Goal: Information Seeking & Learning: Learn about a topic

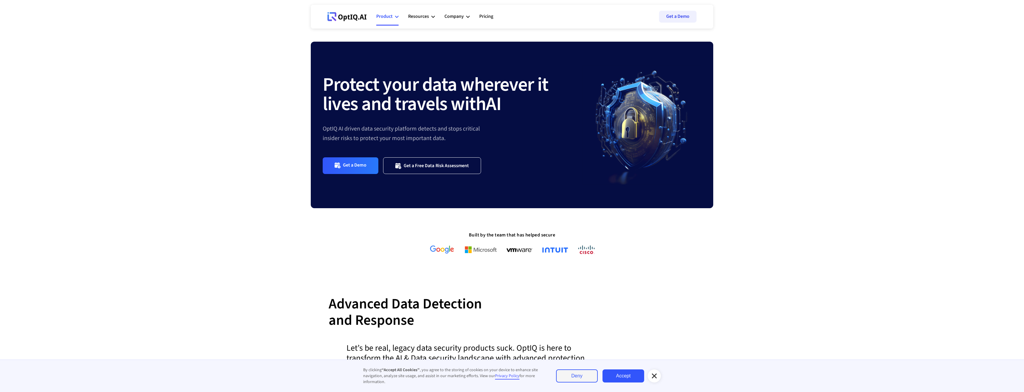
click at [393, 17] on div "Product" at bounding box center [387, 17] width 22 height 18
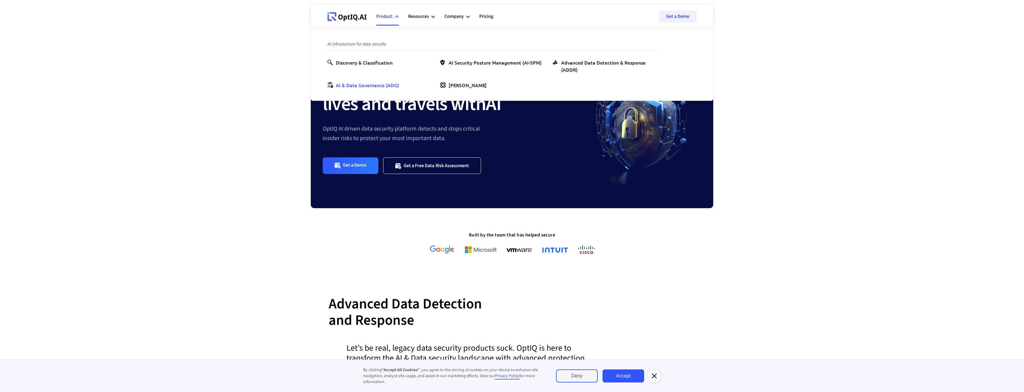
click at [359, 88] on div "AI & Data Governance (ADG)" at bounding box center [367, 85] width 63 height 7
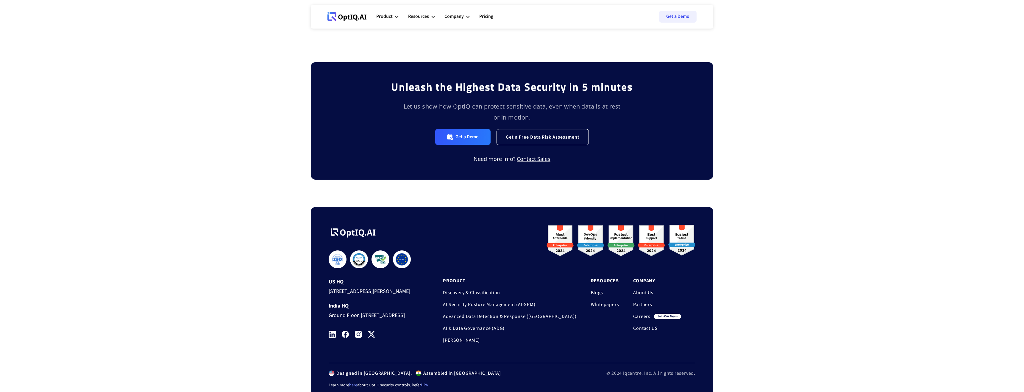
scroll to position [1257, 0]
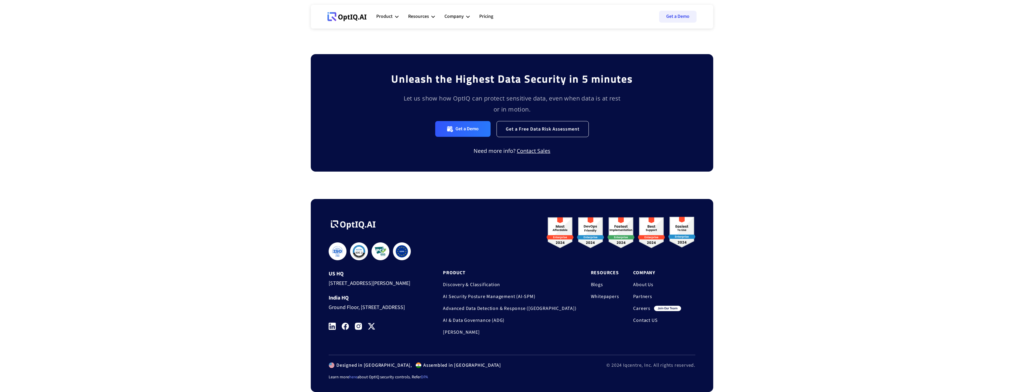
click at [504, 282] on link "Discovery & Classification" at bounding box center [509, 285] width 133 height 6
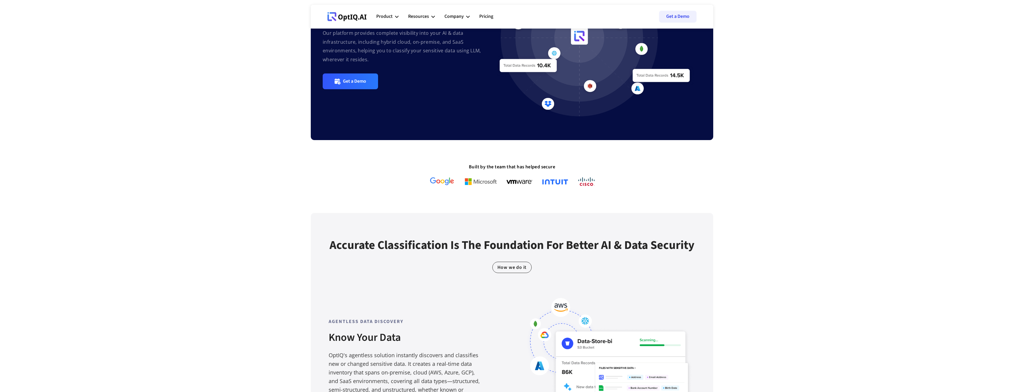
scroll to position [107, 0]
click at [491, 165] on strong "Built by the team that has helped secure" at bounding box center [512, 166] width 86 height 7
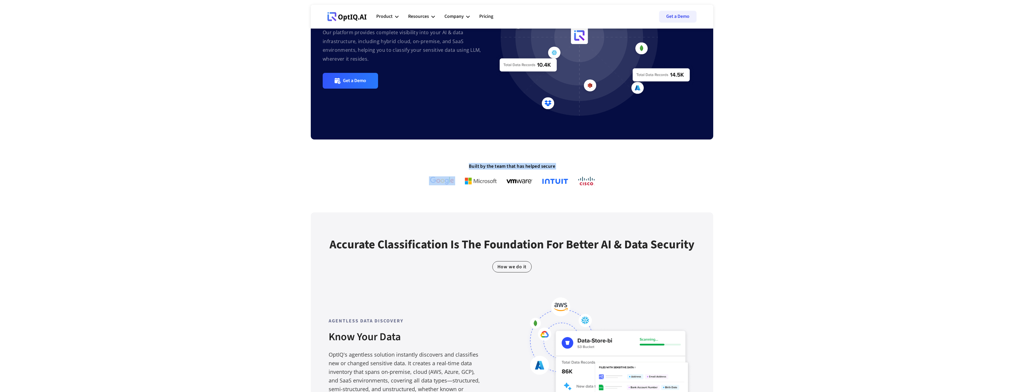
click at [491, 165] on strong "Built by the team that has helped secure" at bounding box center [512, 166] width 86 height 7
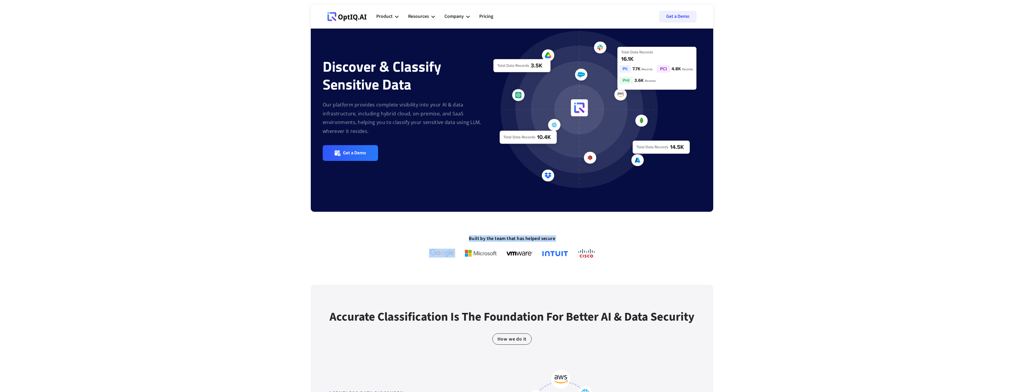
scroll to position [0, 0]
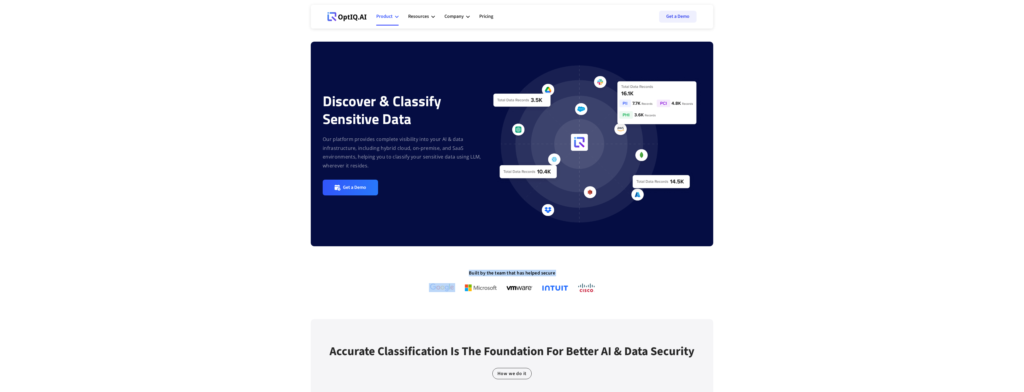
click at [397, 17] on icon at bounding box center [397, 17] width 4 height 4
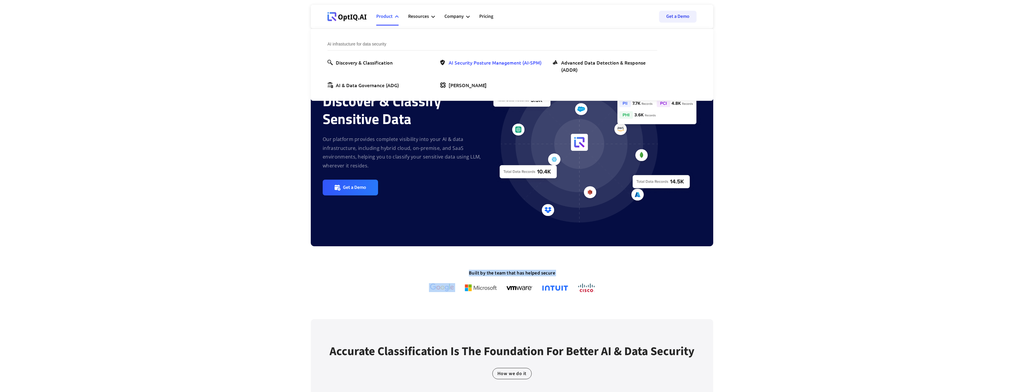
click at [473, 65] on div "AI Security Posture Management (AI-SPM)" at bounding box center [495, 62] width 93 height 7
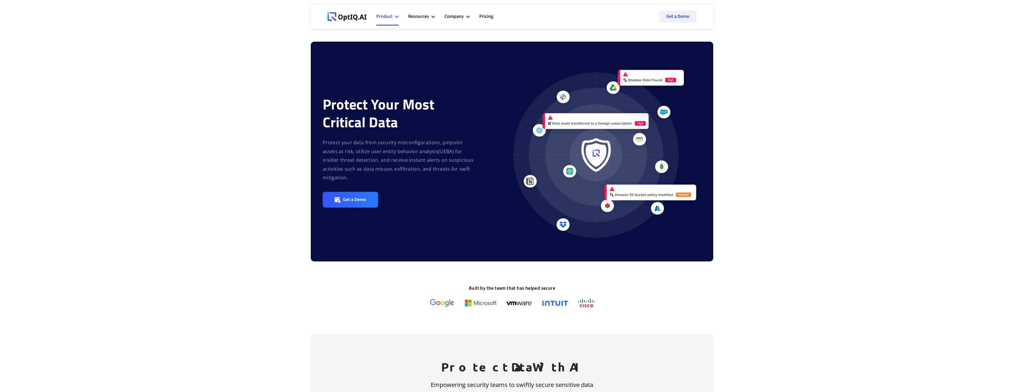
click at [397, 17] on icon at bounding box center [397, 17] width 4 height 4
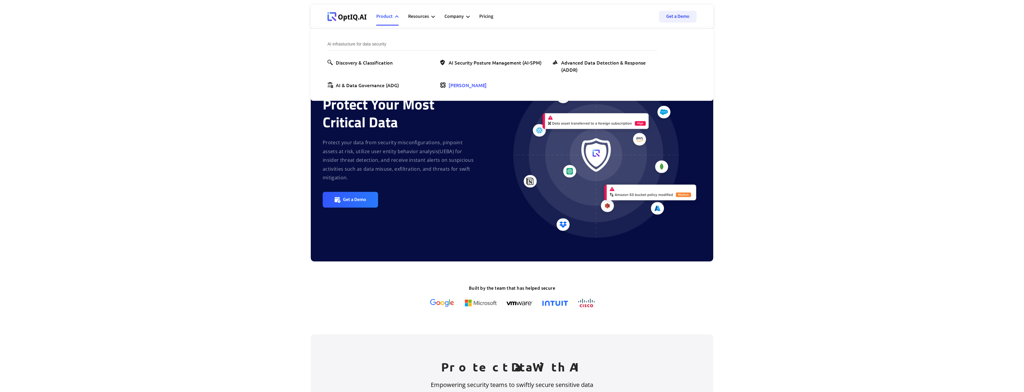
click at [459, 86] on div "[PERSON_NAME]" at bounding box center [468, 85] width 38 height 7
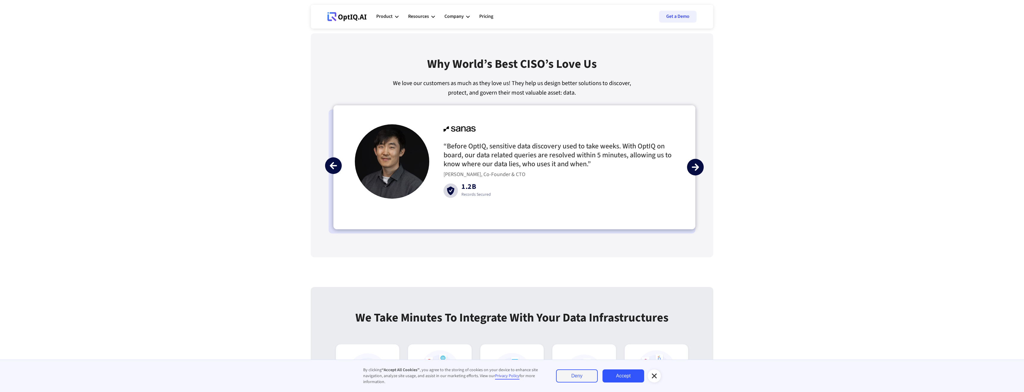
scroll to position [1348, 0]
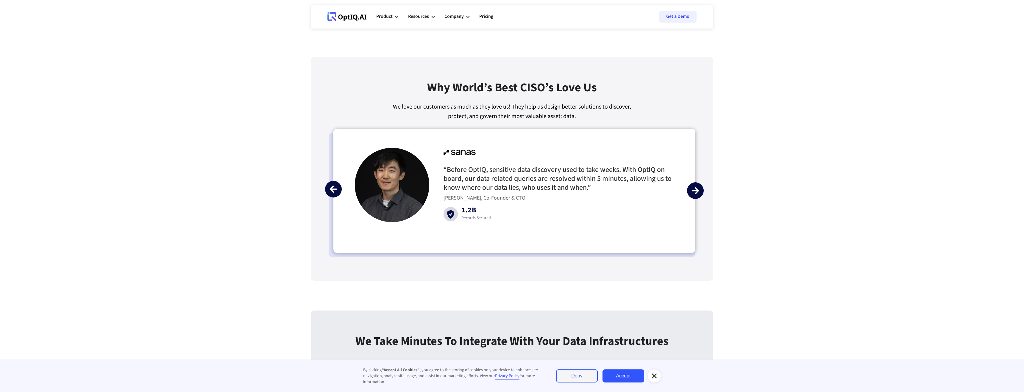
click at [692, 189] on img "next slide" at bounding box center [695, 190] width 7 height 7
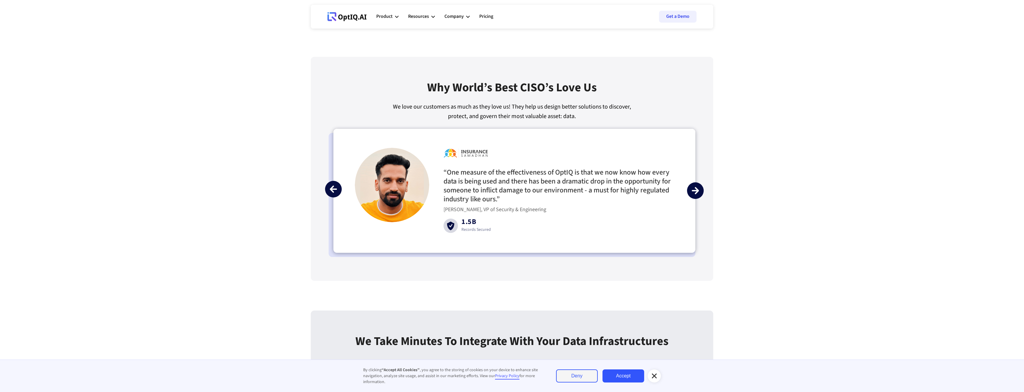
click at [692, 188] on img "next slide" at bounding box center [695, 190] width 7 height 7
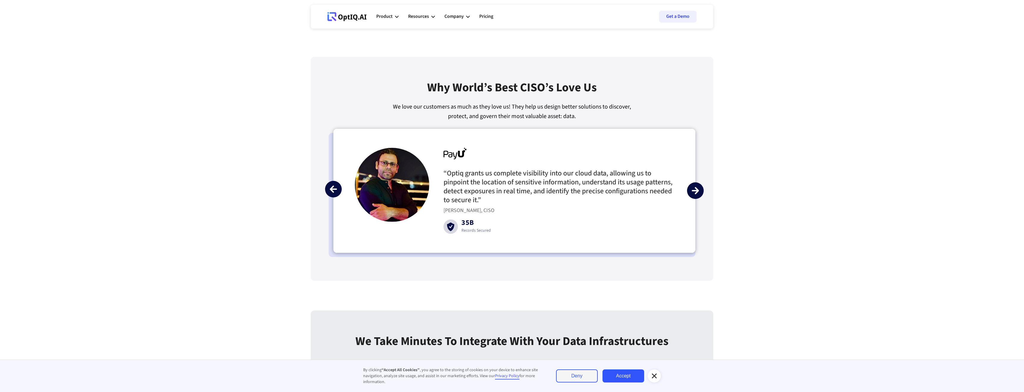
click at [692, 188] on img "next slide" at bounding box center [695, 190] width 7 height 7
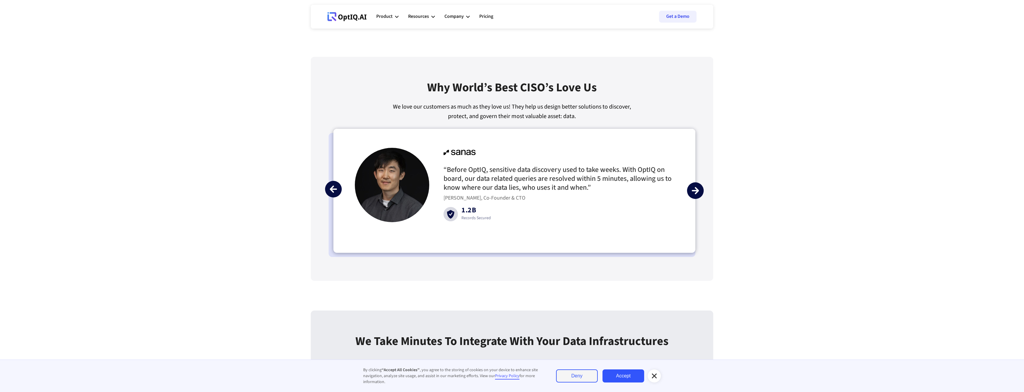
click at [692, 188] on img "next slide" at bounding box center [695, 190] width 7 height 7
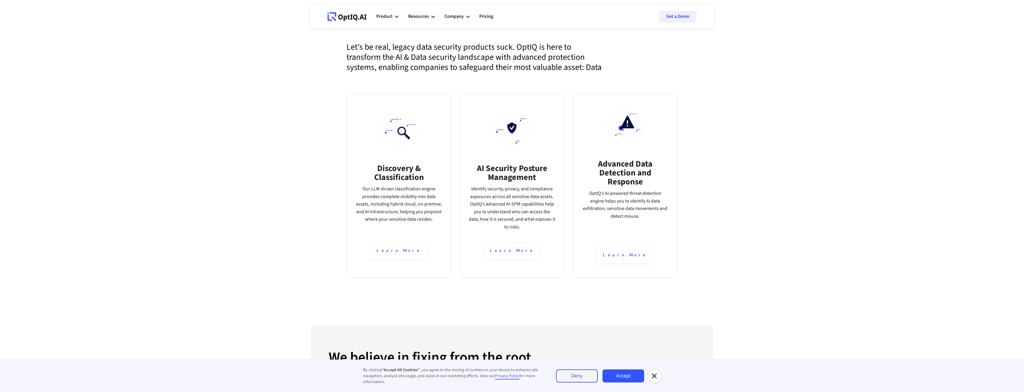
scroll to position [0, 0]
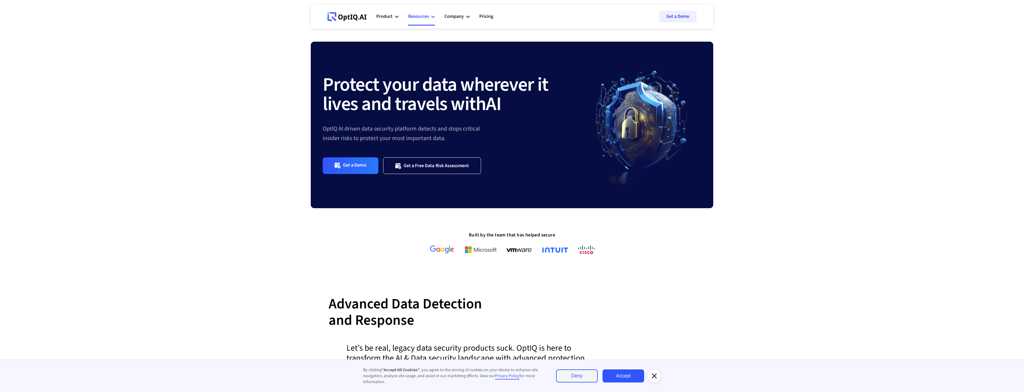
click at [431, 16] on icon at bounding box center [433, 17] width 4 height 4
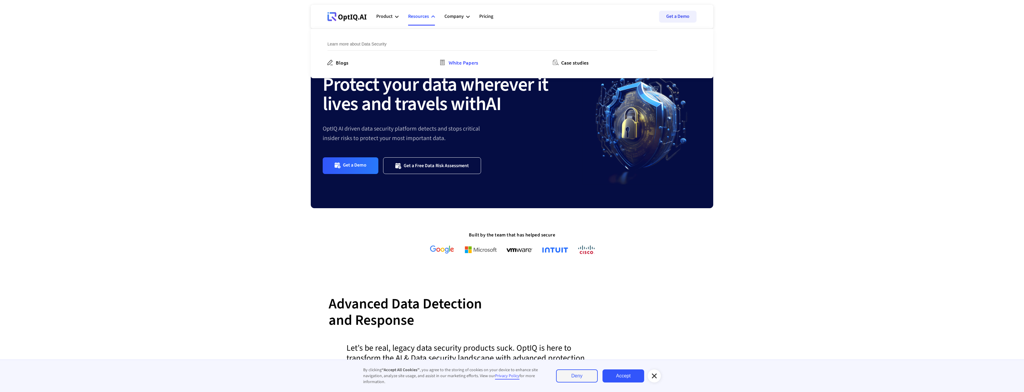
click at [464, 61] on div "White Papers" at bounding box center [463, 62] width 29 height 7
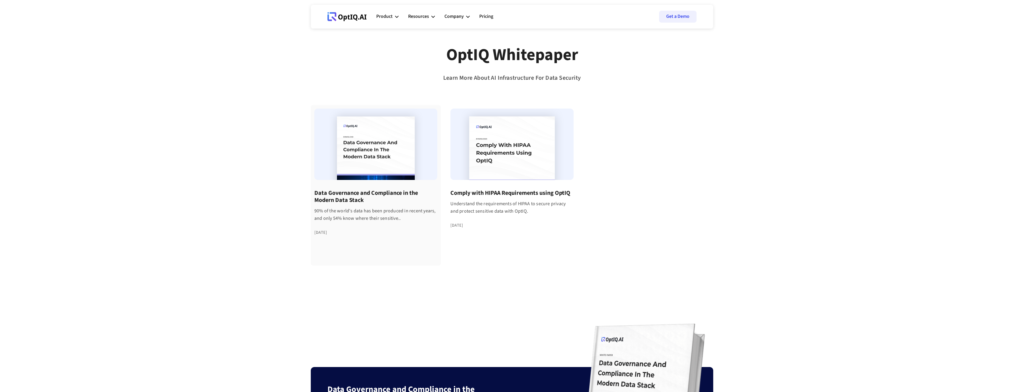
click at [387, 139] on div at bounding box center [375, 144] width 123 height 71
click at [423, 17] on div "Resources" at bounding box center [418, 17] width 21 height 8
click at [344, 62] on div "Blogs" at bounding box center [342, 62] width 13 height 7
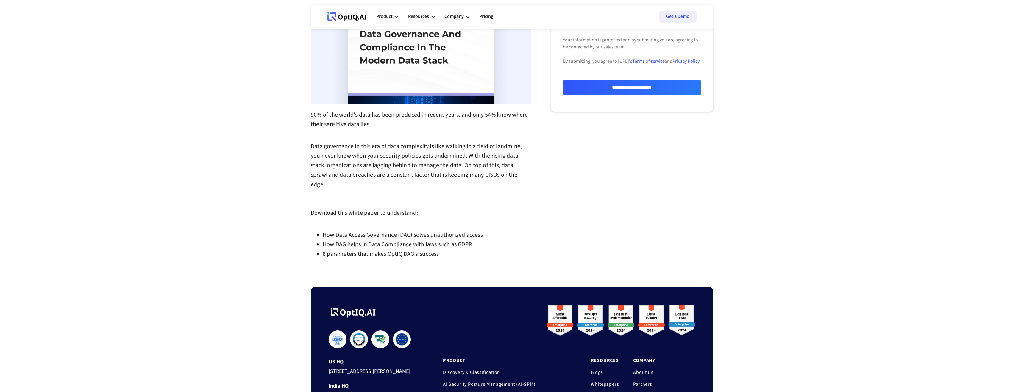
scroll to position [164, 0]
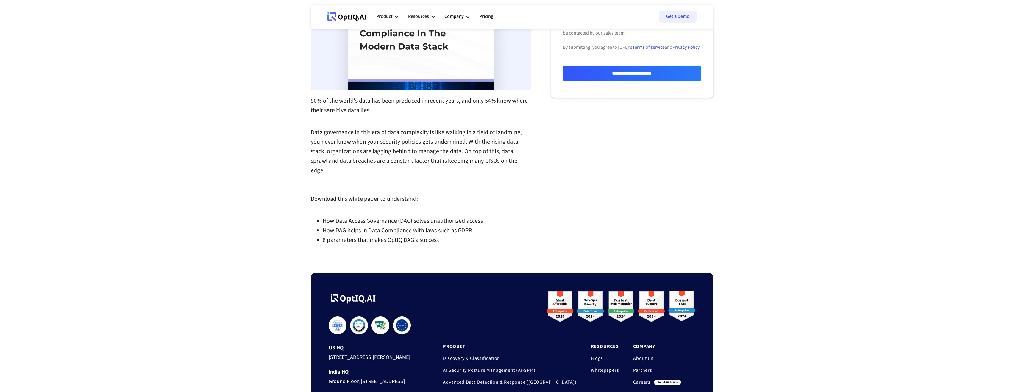
click at [366, 216] on li "How Data Access Governance (DAG) solves unauthorized access" at bounding box center [427, 221] width 208 height 10
click at [350, 235] on li "8 parameters that makes OptIQ DAG a success" at bounding box center [427, 240] width 208 height 10
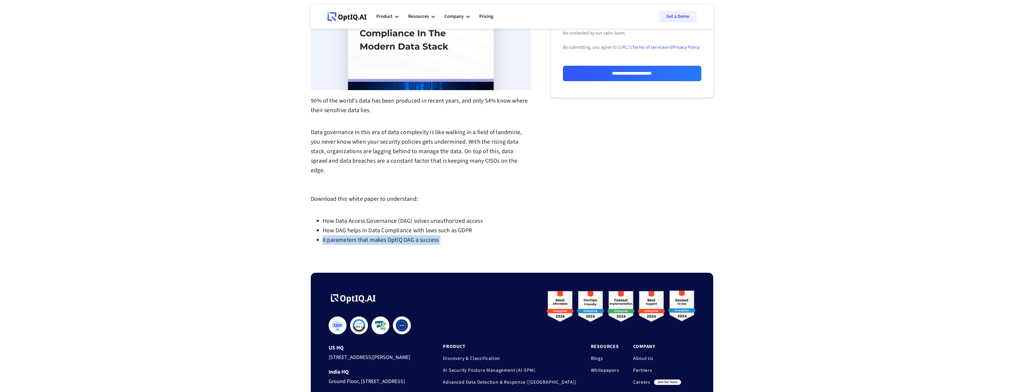
click at [350, 235] on li "8 parameters that makes OptIQ DAG a success" at bounding box center [427, 240] width 208 height 10
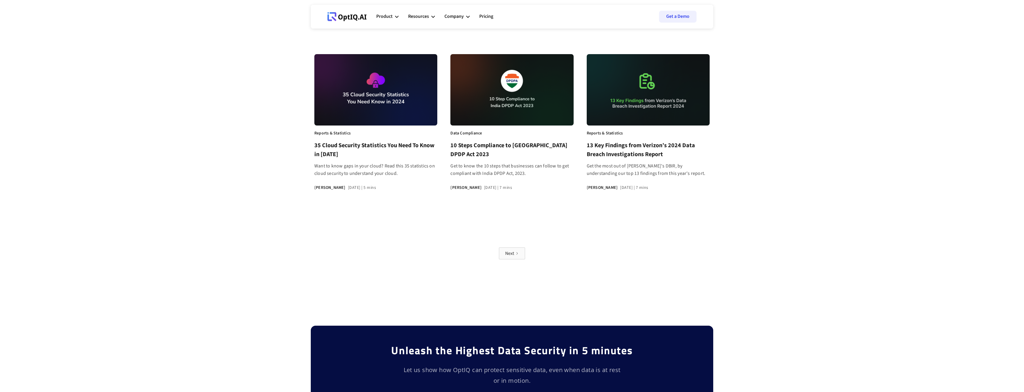
scroll to position [424, 0]
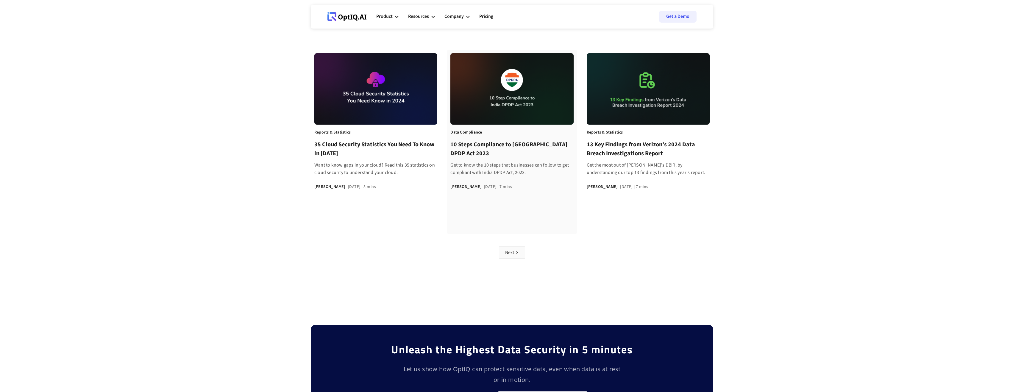
click at [502, 144] on h3 "10 Steps Compliance to [GEOGRAPHIC_DATA] DPDP Act 2023" at bounding box center [511, 149] width 123 height 18
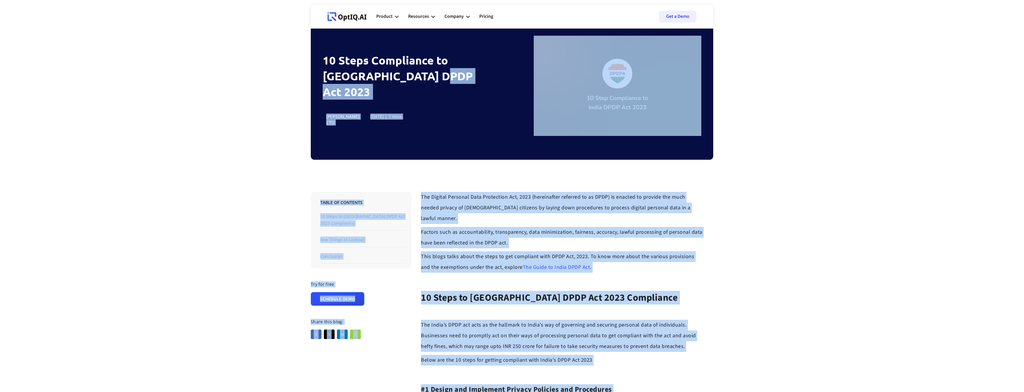
scroll to position [49, 0]
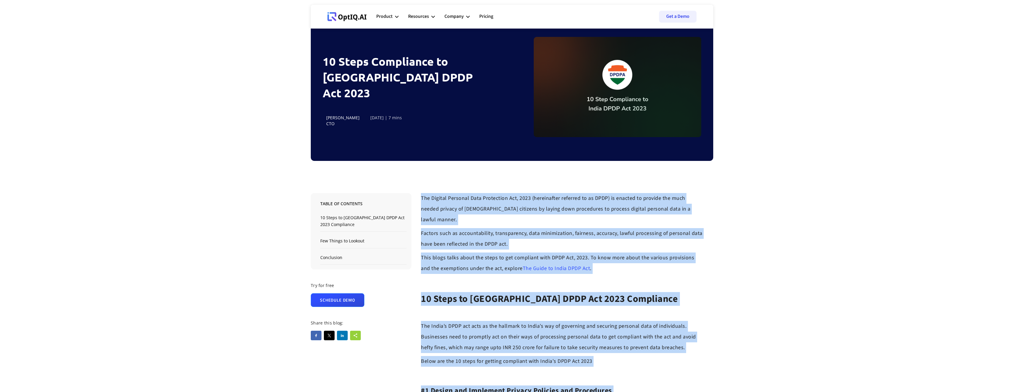
drag, startPoint x: 487, startPoint y: 212, endPoint x: 421, endPoint y: 199, distance: 68.0
copy div "Lor Ipsumdo Sitametc Adip Elitseddoe Tem, 6729 (incididuntu laboreet do ma ALIQ…"
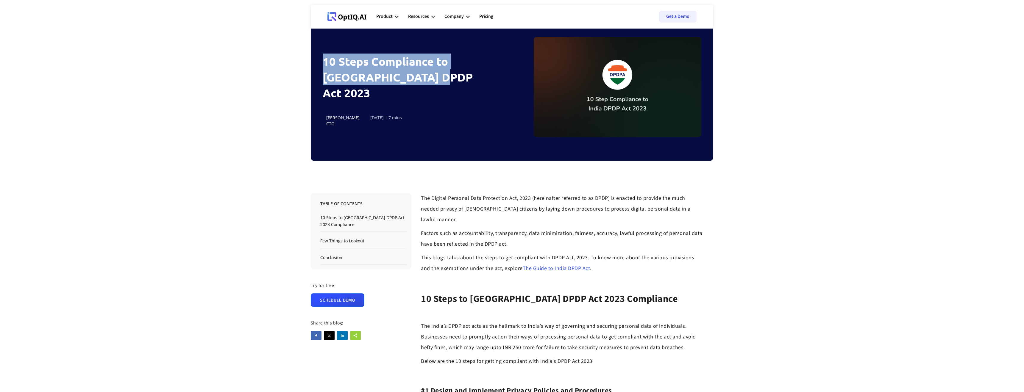
drag, startPoint x: 433, startPoint y: 85, endPoint x: 321, endPoint y: 69, distance: 113.4
click at [321, 69] on div "All Blogs / 10 Steps Compliance to [GEOGRAPHIC_DATA] DPDP Act 2023 10 Steps Com…" at bounding box center [512, 77] width 402 height 168
copy h1 "10 Steps Compliance to [GEOGRAPHIC_DATA] DPDP Act 2023"
